Goal: Task Accomplishment & Management: Use online tool/utility

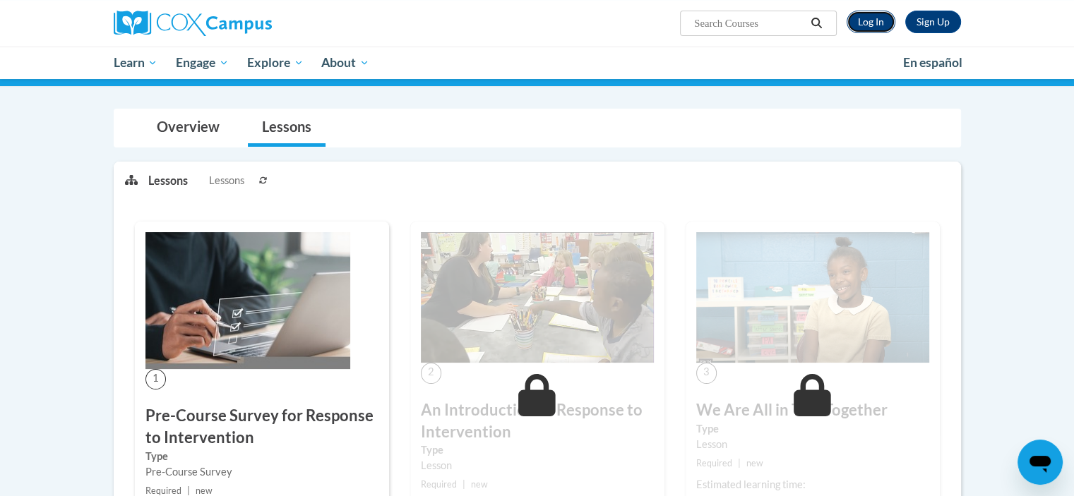
click at [873, 26] on link "Log In" at bounding box center [870, 22] width 49 height 23
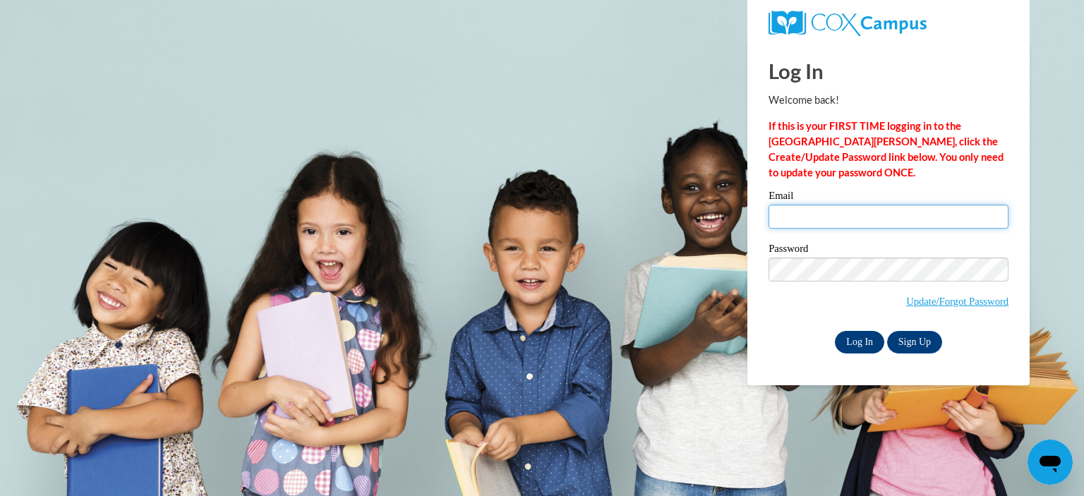
type input "areddin@fannin.k12.ga.us"
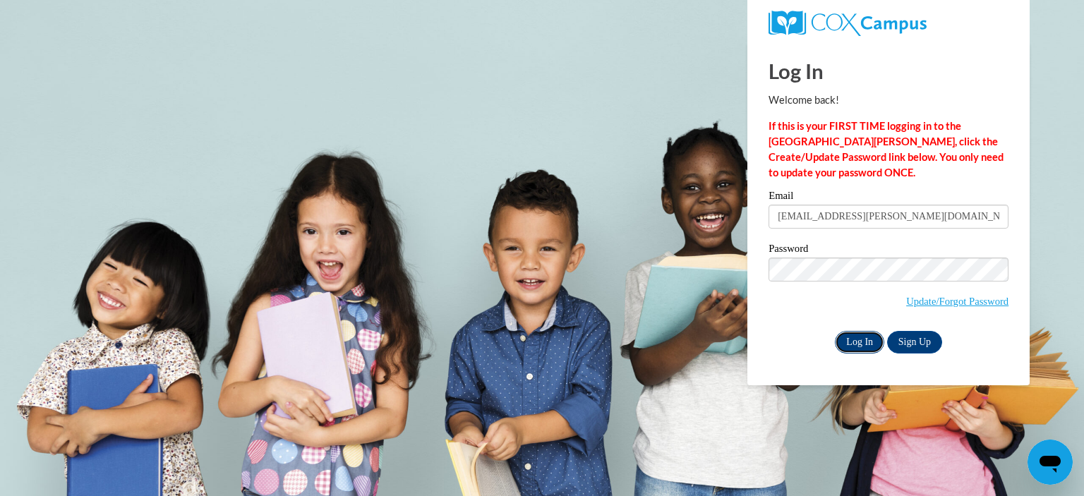
click at [848, 335] on input "Log In" at bounding box center [859, 342] width 49 height 23
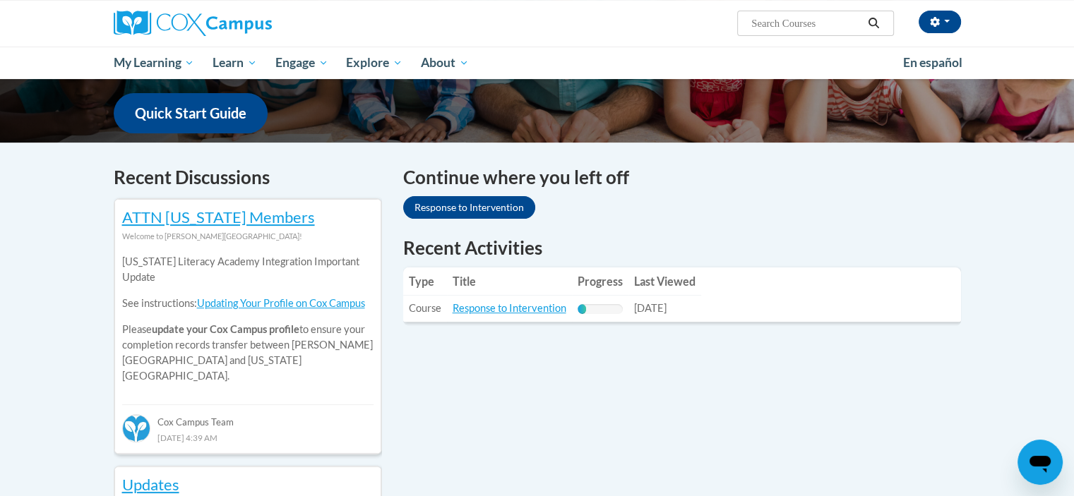
scroll to position [353, 0]
click at [484, 201] on link "Response to Intervention" at bounding box center [469, 207] width 132 height 23
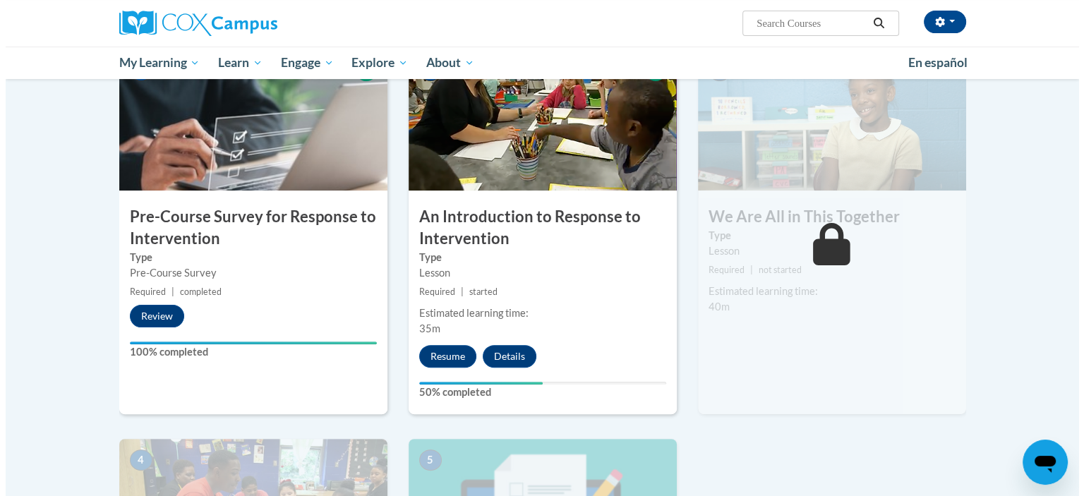
scroll to position [424, 0]
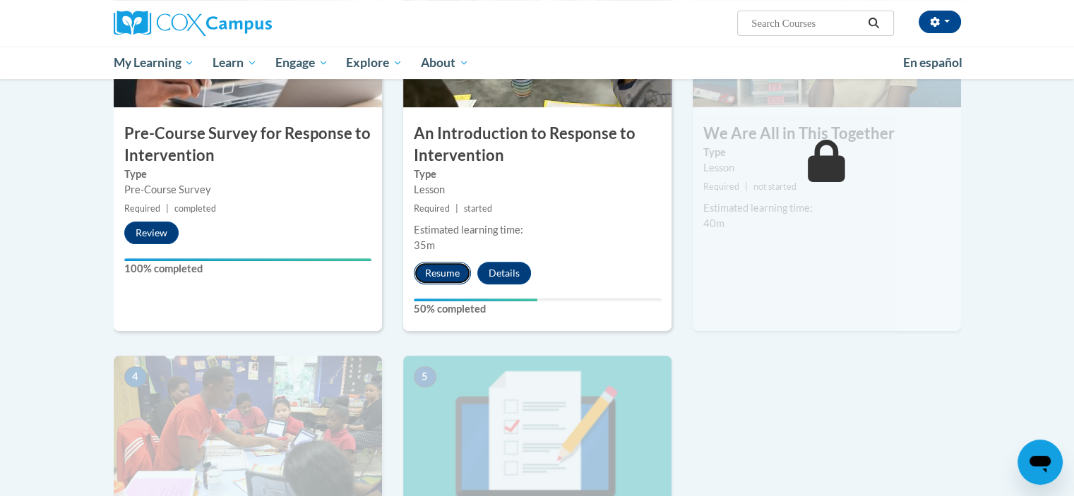
click at [440, 270] on button "Resume" at bounding box center [442, 273] width 57 height 23
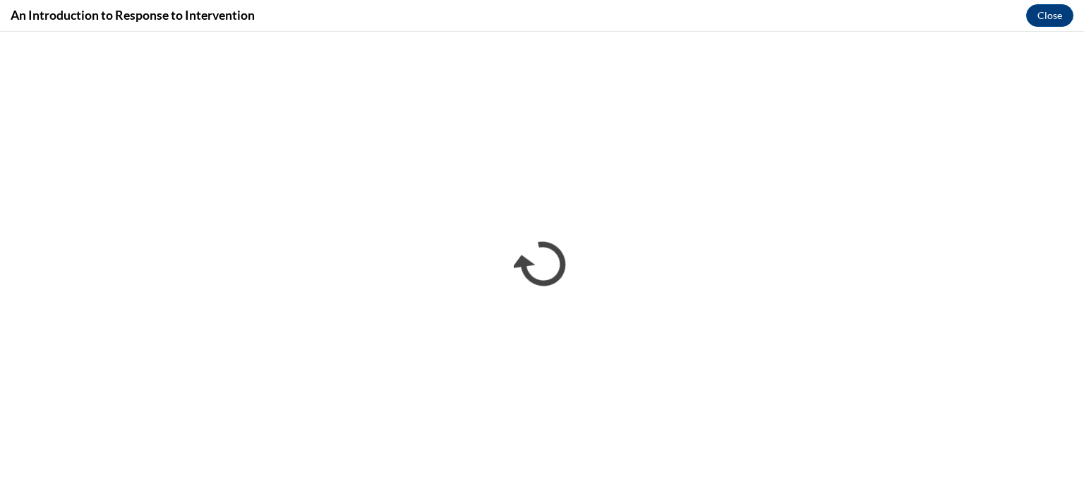
scroll to position [0, 0]
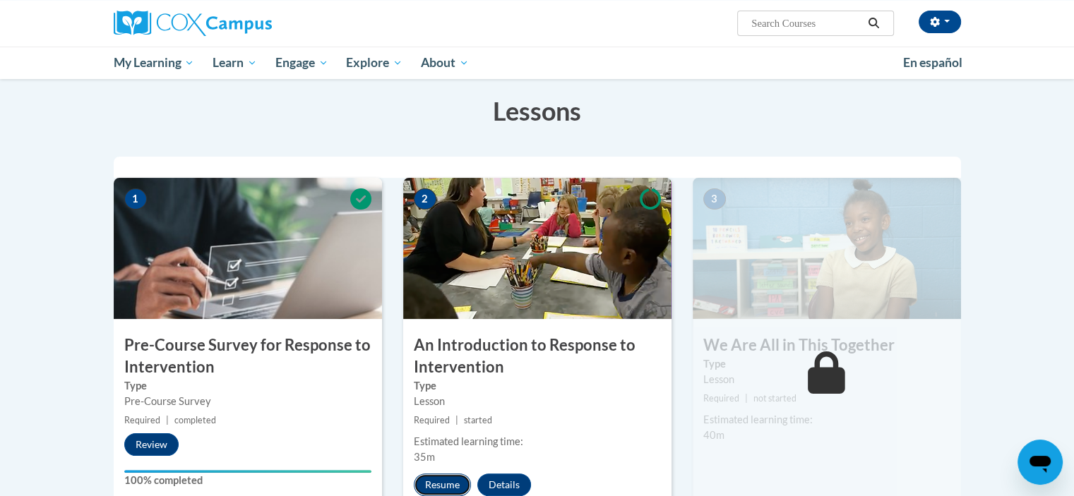
click at [443, 489] on button "Resume" at bounding box center [442, 485] width 57 height 23
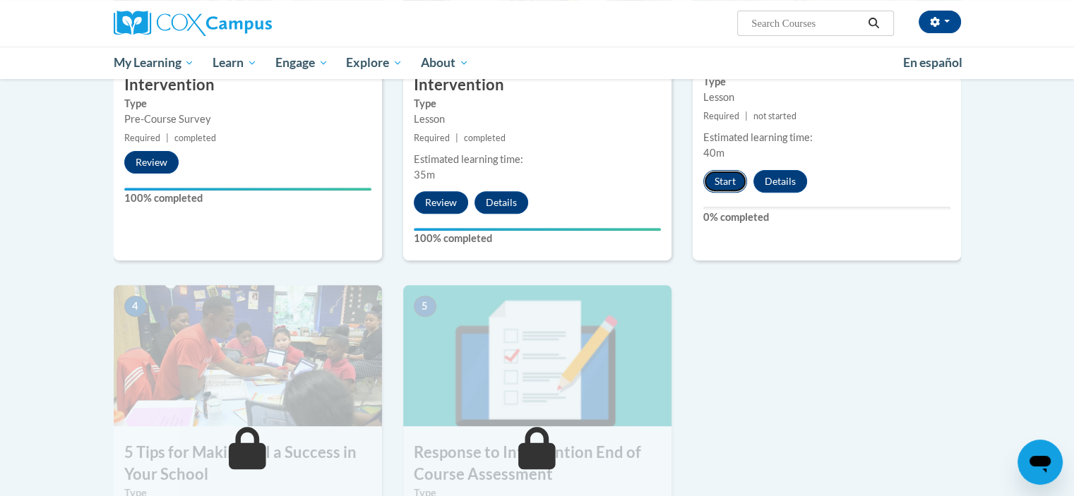
click at [722, 185] on button "Start" at bounding box center [725, 181] width 44 height 23
